Goal: Find specific page/section: Find specific page/section

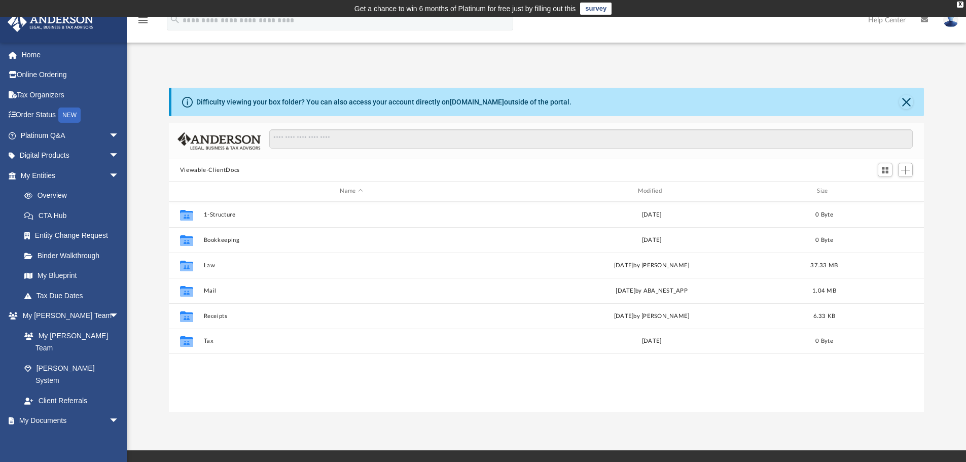
scroll to position [223, 747]
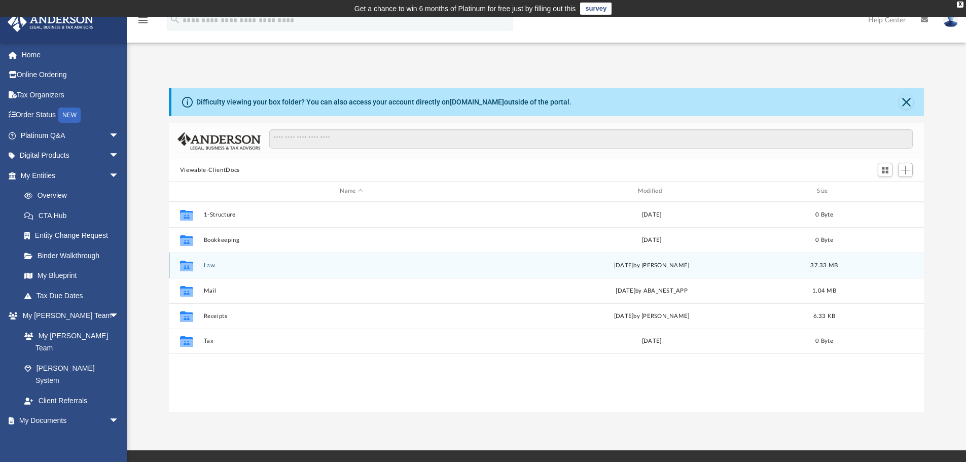
click at [245, 263] on button "Law" at bounding box center [351, 265] width 296 height 7
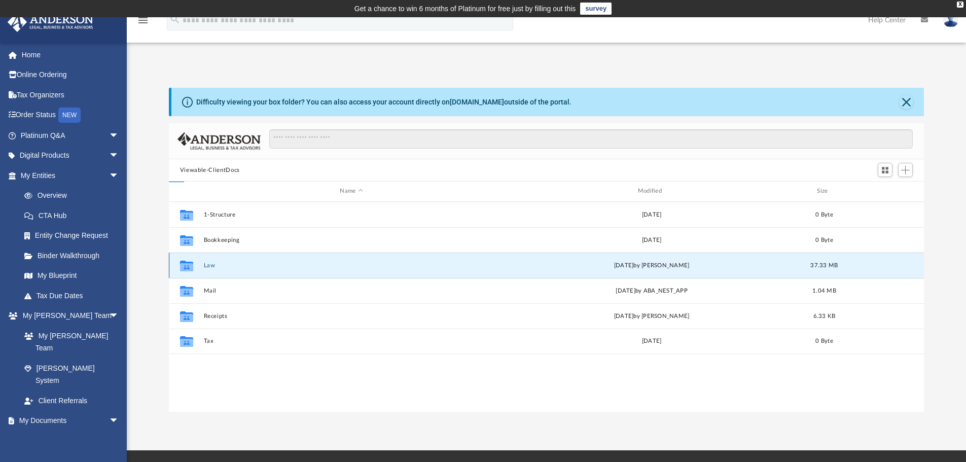
click at [245, 263] on button "Law" at bounding box center [351, 265] width 296 height 7
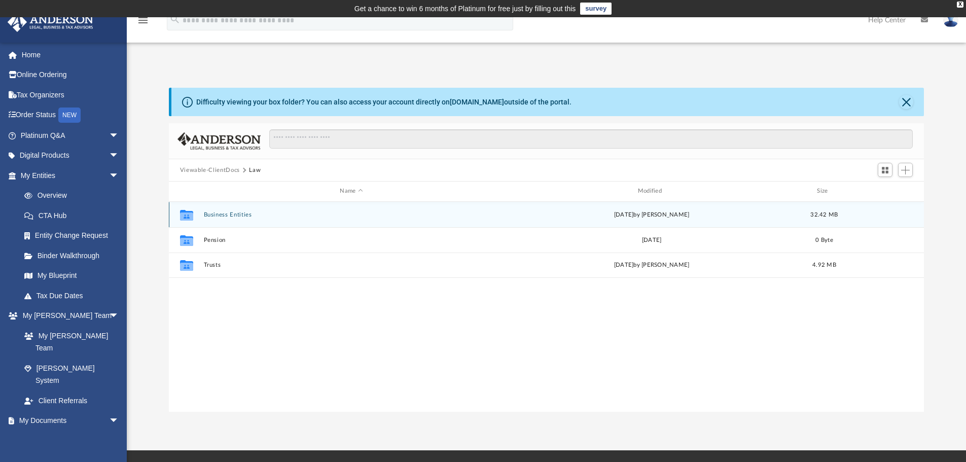
click at [265, 210] on div "Collaborated Folder Business Entities [DATE] by [PERSON_NAME] 32.42 MB" at bounding box center [547, 214] width 756 height 25
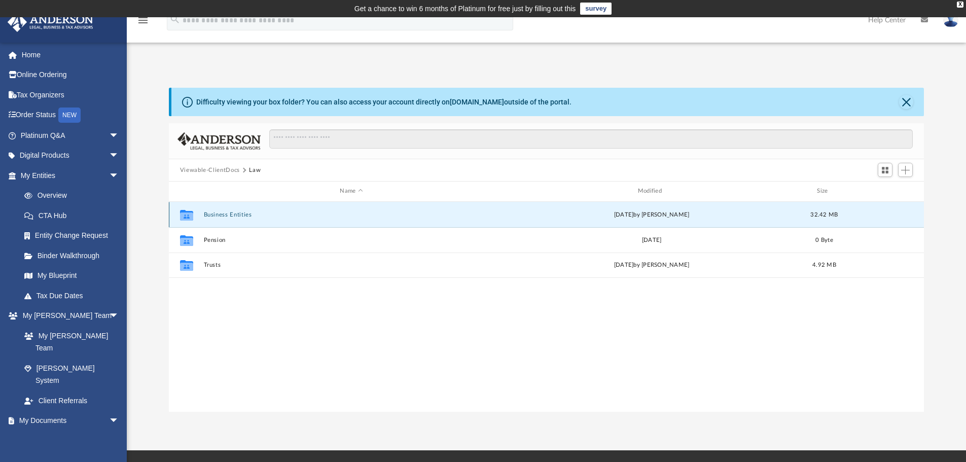
click at [265, 210] on div "Collaborated Folder Business Entities [DATE] by [PERSON_NAME] 32.42 MB" at bounding box center [547, 214] width 756 height 25
click at [237, 214] on button "Business Entities" at bounding box center [351, 214] width 296 height 7
click at [963, 6] on div "X" at bounding box center [960, 5] width 7 height 6
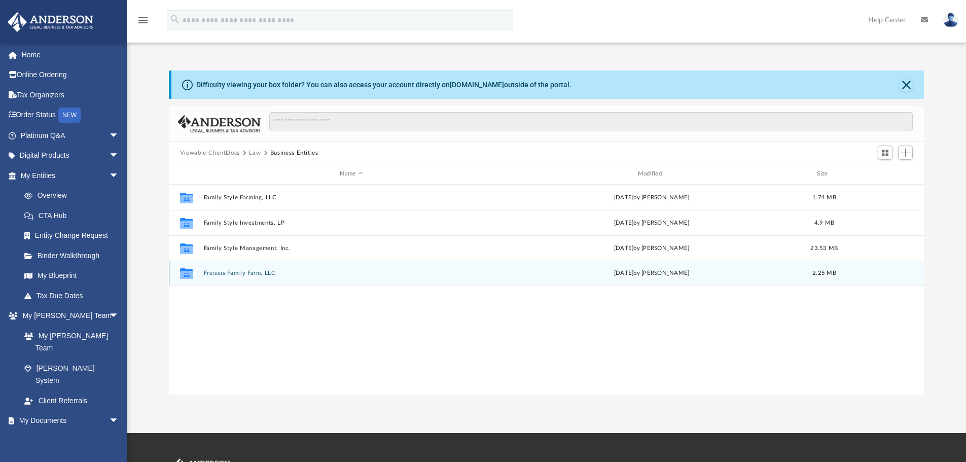
click at [248, 267] on div "Collaborated Folder Freiseis Family Farm, LLC [DATE] by [PERSON_NAME] 2.25 MB" at bounding box center [547, 273] width 756 height 25
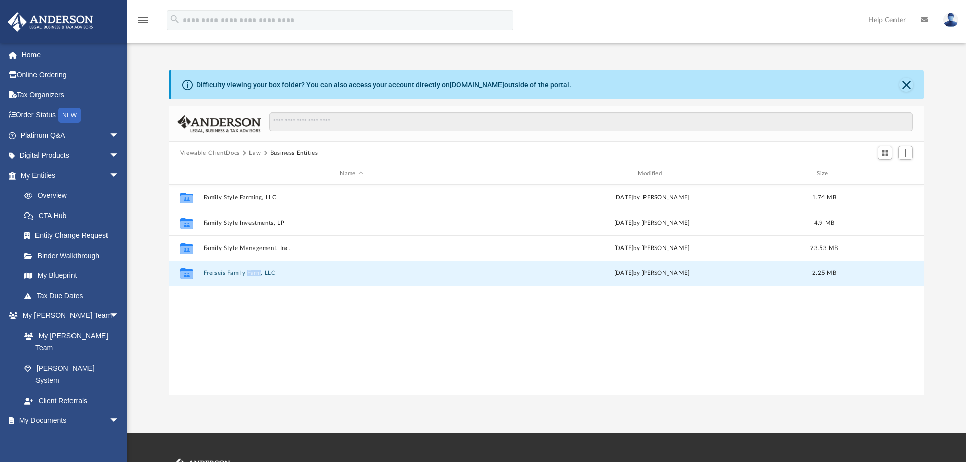
click at [240, 272] on button "Freiseis Family Farm, LLC" at bounding box center [351, 273] width 296 height 7
click at [308, 276] on button "Freiseis Family Farm, LLC" at bounding box center [351, 273] width 296 height 7
click at [225, 271] on button "Freiseis Family Farm, LLC" at bounding box center [351, 273] width 296 height 7
click at [224, 271] on button "Freiseis Family Farm, LLC" at bounding box center [351, 273] width 296 height 7
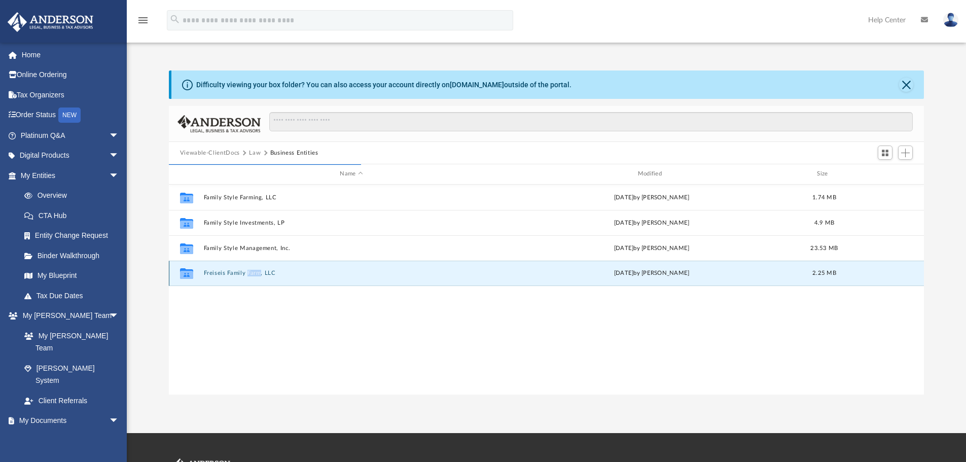
click at [215, 273] on button "Freiseis Family Farm, LLC" at bounding box center [351, 273] width 296 height 7
drag, startPoint x: 214, startPoint y: 274, endPoint x: 184, endPoint y: 273, distance: 30.4
click at [185, 273] on icon "grid" at bounding box center [186, 273] width 13 height 11
click at [184, 273] on icon "grid" at bounding box center [186, 275] width 13 height 8
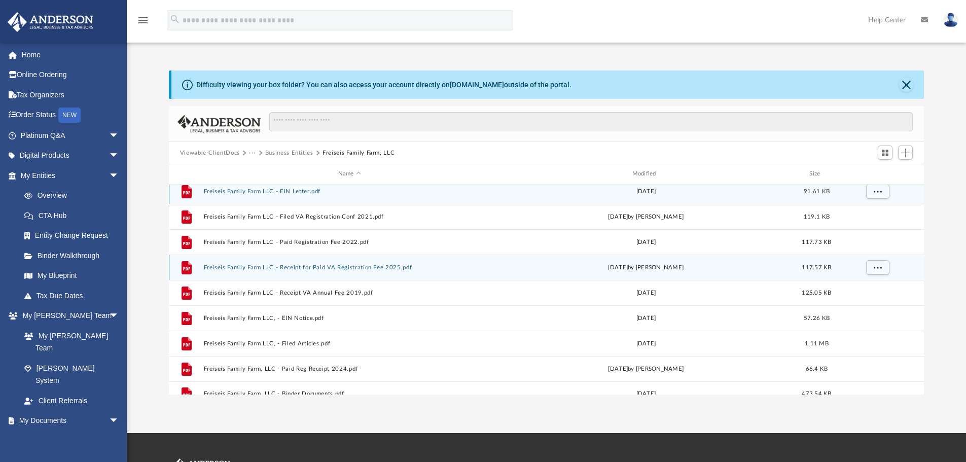
scroll to position [0, 0]
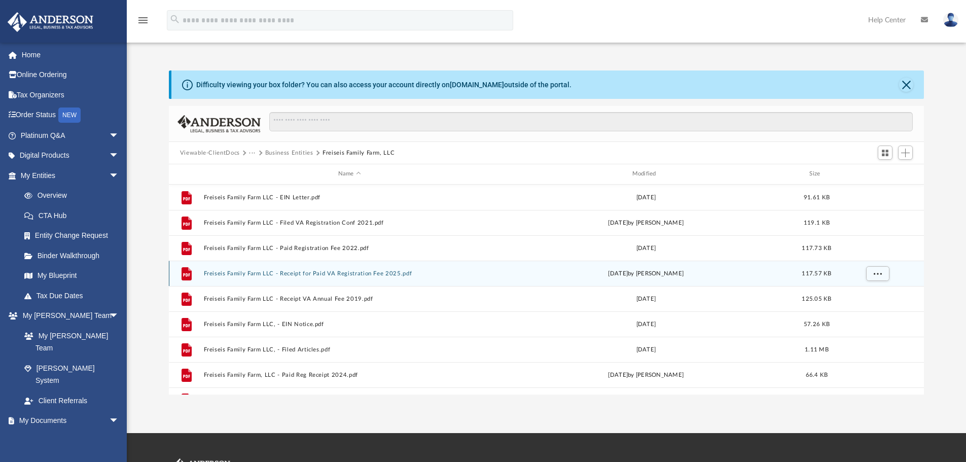
click at [341, 277] on div "File Freiseis Family Farm LLC - Receipt for Paid VA Registration Fee 2025.pdf […" at bounding box center [547, 273] width 756 height 25
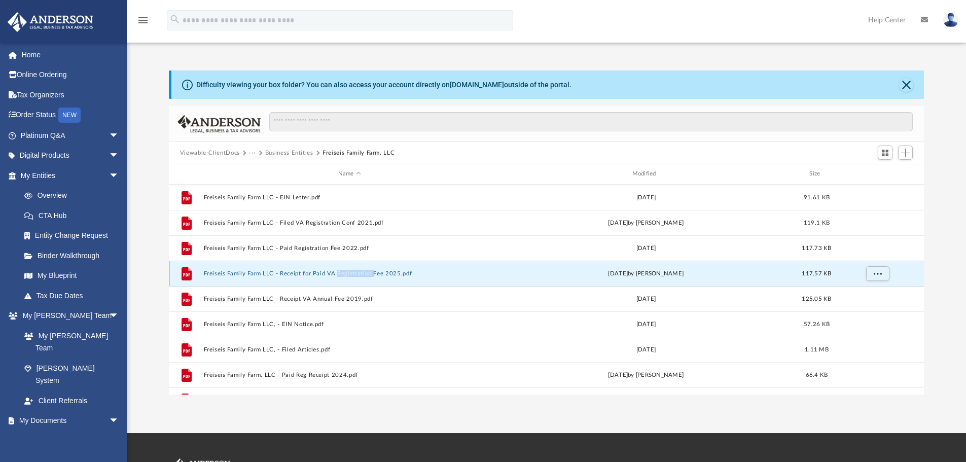
click at [341, 277] on div "File Freiseis Family Farm LLC - Receipt for Paid VA Registration Fee 2025.pdf […" at bounding box center [547, 273] width 756 height 25
click at [302, 275] on button "Freiseis Family Farm LLC - Receipt for Paid VA Registration Fee 2025.pdf" at bounding box center [349, 273] width 292 height 7
